Goal: Navigation & Orientation: Find specific page/section

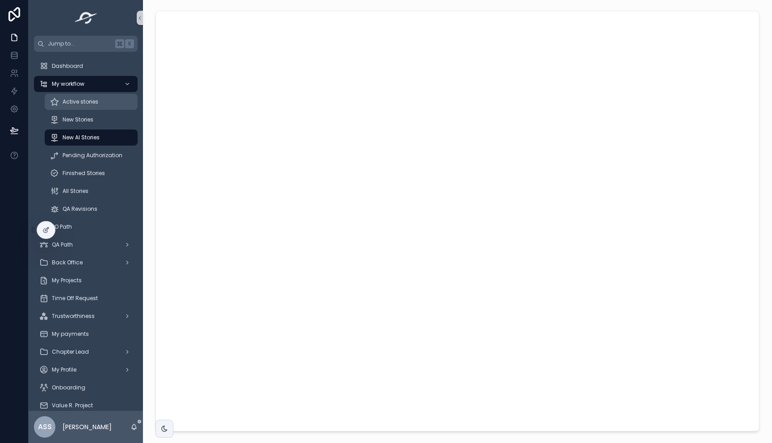
click at [80, 102] on span "Active stories" at bounding box center [81, 101] width 36 height 7
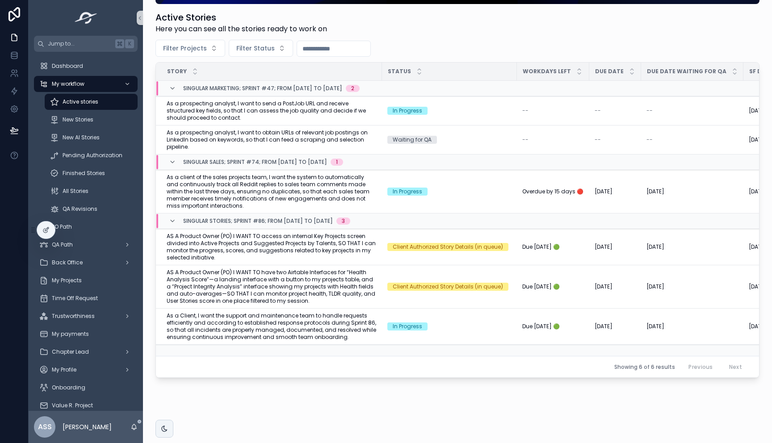
scroll to position [166, 0]
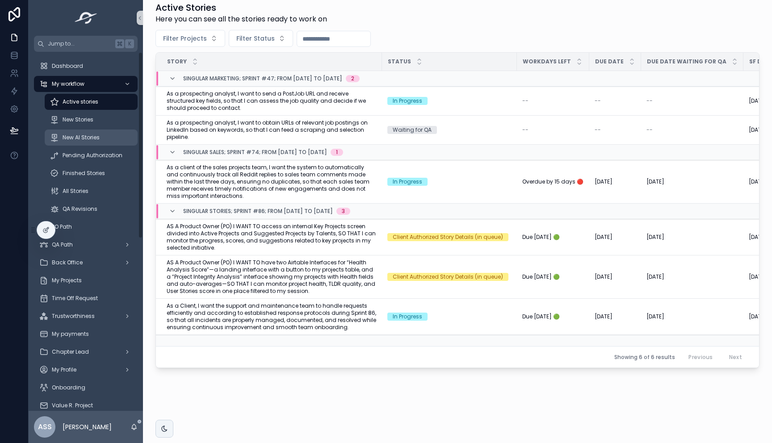
click at [97, 134] on span "New AI Stories" at bounding box center [81, 137] width 37 height 7
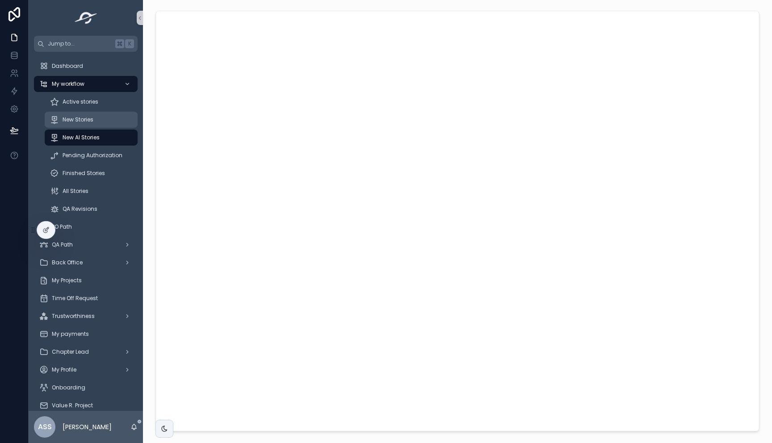
click at [95, 122] on div "New Stories" at bounding box center [91, 120] width 82 height 14
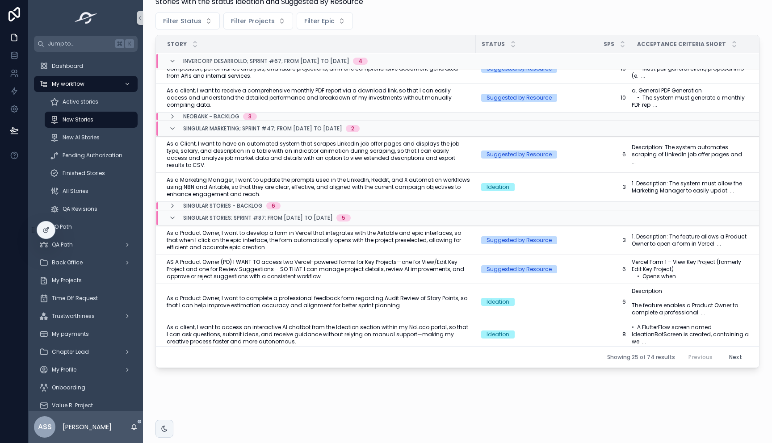
scroll to position [78, 0]
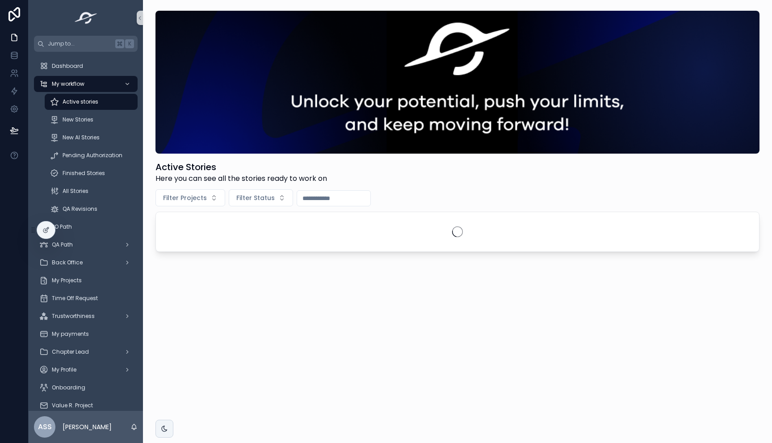
click at [254, 172] on h1 "Active Stories" at bounding box center [242, 167] width 172 height 13
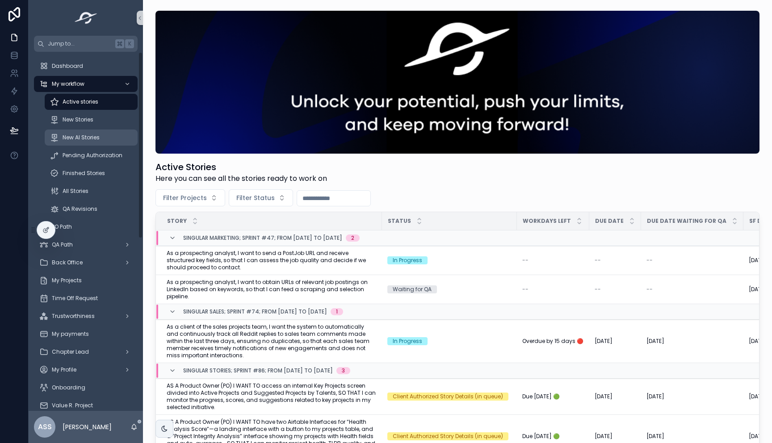
click at [98, 139] on span "New AI Stories" at bounding box center [81, 137] width 37 height 7
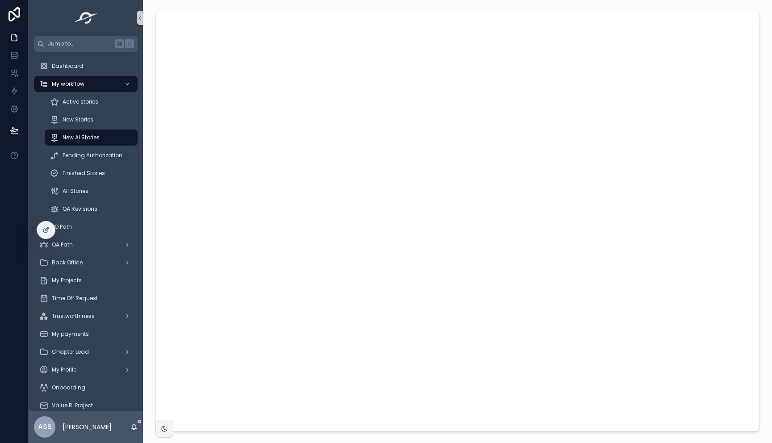
click at [152, 197] on div "scrollable content" at bounding box center [457, 221] width 615 height 428
